Goal: Navigation & Orientation: Find specific page/section

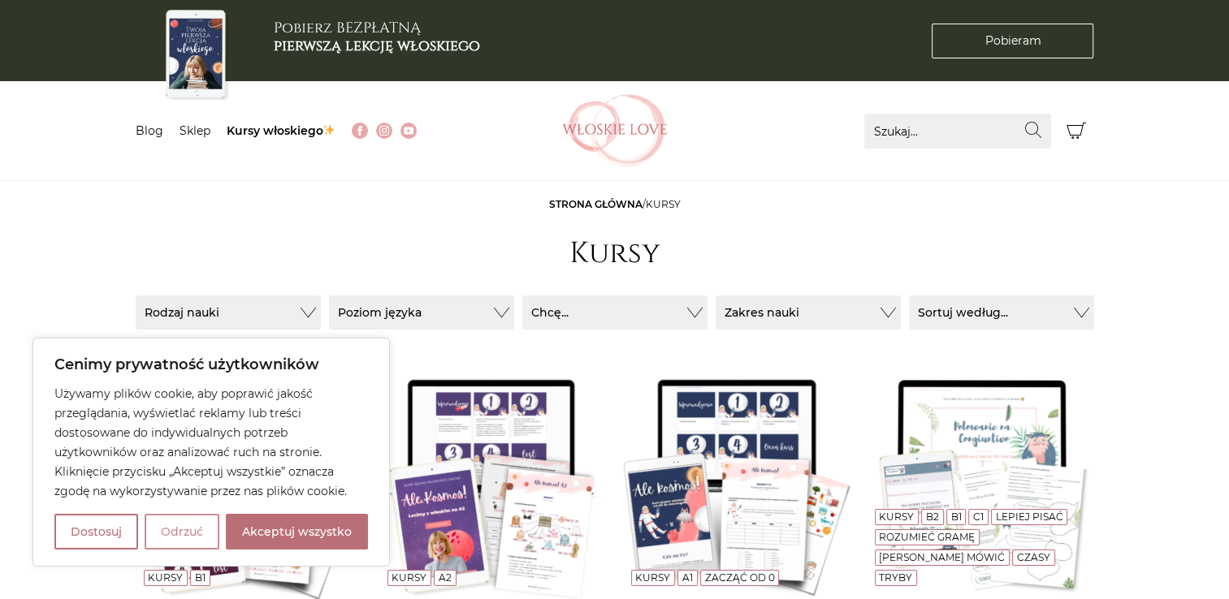
click at [182, 531] on button "Odrzuć" at bounding box center [182, 532] width 75 height 36
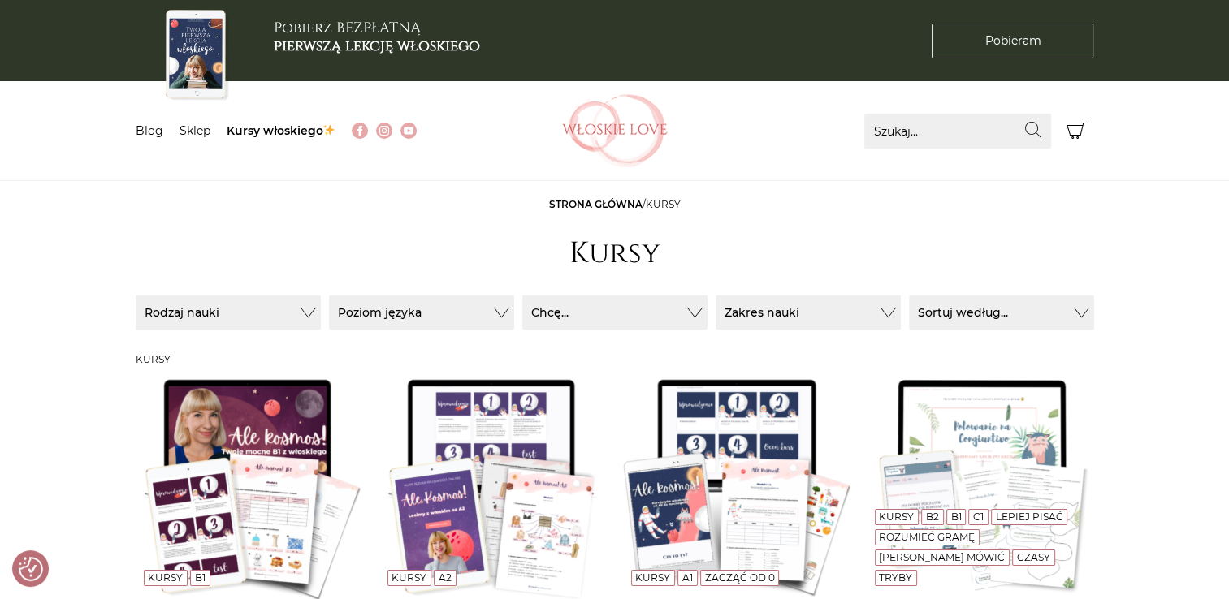
click at [614, 125] on img at bounding box center [615, 130] width 106 height 73
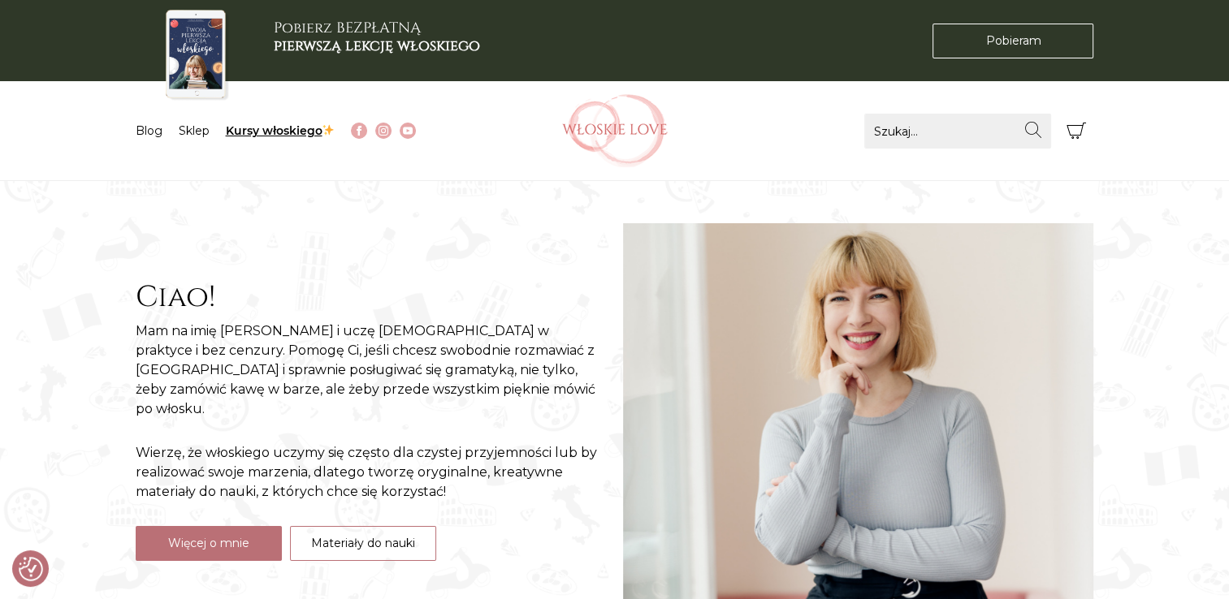
click at [268, 132] on link "Kursy włoskiego" at bounding box center [281, 130] width 110 height 15
